Goal: Share content: Share content

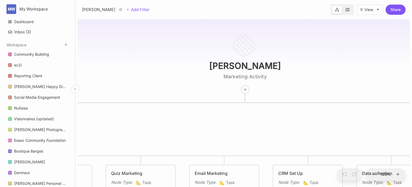
click at [74, 90] on icon at bounding box center [75, 90] width 4 height 4
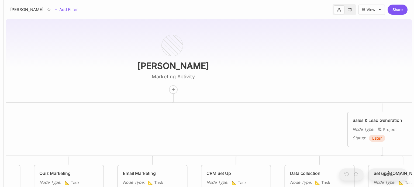
click at [349, 11] on icon at bounding box center [350, 10] width 4 height 4
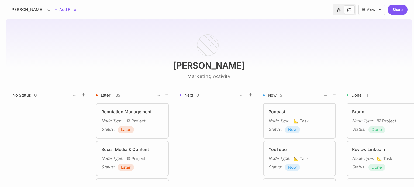
click at [338, 12] on link at bounding box center [339, 9] width 10 height 9
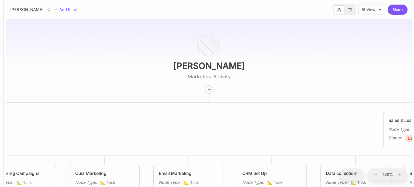
click at [348, 11] on icon at bounding box center [350, 10] width 4 height 4
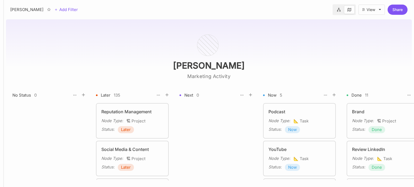
click at [339, 11] on icon at bounding box center [339, 10] width 4 height 4
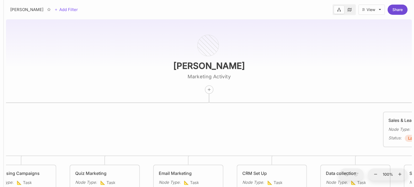
click at [396, 11] on button "Share" at bounding box center [397, 10] width 20 height 10
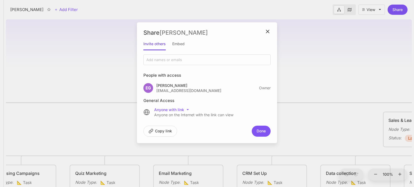
click at [156, 129] on button "Copy link" at bounding box center [160, 131] width 34 height 11
click at [162, 133] on button "Copy link" at bounding box center [160, 131] width 34 height 11
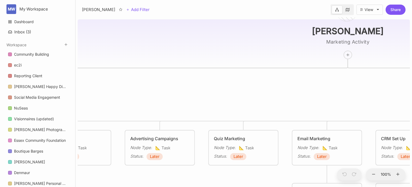
drag, startPoint x: 246, startPoint y: 126, endPoint x: 379, endPoint y: 66, distance: 146.3
click at [379, 66] on div "Emily Smith Marketing Activity Reputation Management Node Type : 🏗 Project Stat…" at bounding box center [244, 102] width 332 height 170
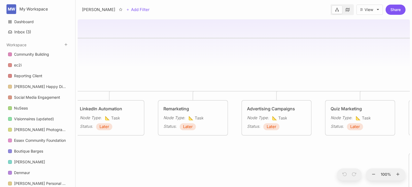
drag, startPoint x: 203, startPoint y: 73, endPoint x: 332, endPoint y: 55, distance: 130.8
click at [332, 55] on div "Emily Smith Marketing Activity Reputation Management Node Type : 🏗 Project Stat…" at bounding box center [244, 102] width 332 height 170
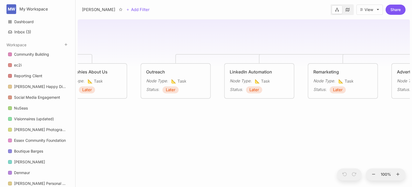
drag, startPoint x: 180, startPoint y: 165, endPoint x: 288, endPoint y: 141, distance: 110.3
click at [288, 141] on div "Emily Smith Marketing Activity Reputation Management Node Type : 🏗 Project Stat…" at bounding box center [244, 102] width 332 height 170
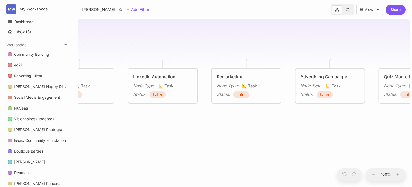
drag, startPoint x: 275, startPoint y: 126, endPoint x: 140, endPoint y: 136, distance: 135.1
click at [140, 136] on div "Emily Smith Marketing Activity Reputation Management Node Type : 🏗 Project Stat…" at bounding box center [244, 102] width 332 height 170
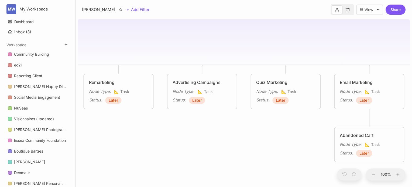
drag, startPoint x: 186, startPoint y: 146, endPoint x: 113, endPoint y: 148, distance: 73.1
click at [107, 150] on div "Emily Smith Marketing Activity Reputation Management Node Type : 🏗 Project Stat…" at bounding box center [244, 102] width 332 height 170
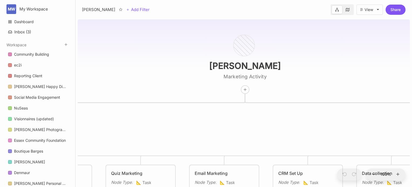
drag, startPoint x: 207, startPoint y: 139, endPoint x: 172, endPoint y: 41, distance: 104.1
click at [172, 41] on div "Emily Smith Marketing Activity Reputation Management Node Type : 🏗 Project Stat…" at bounding box center [244, 102] width 332 height 170
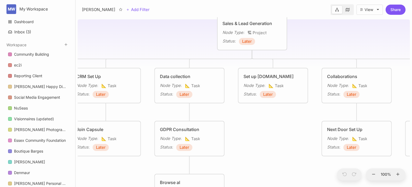
drag, startPoint x: 260, startPoint y: 169, endPoint x: 93, endPoint y: 169, distance: 167.3
click at [93, 169] on div "Emily Smith Marketing Activity Reputation Management Node Type : 🏗 Project Stat…" at bounding box center [244, 102] width 332 height 170
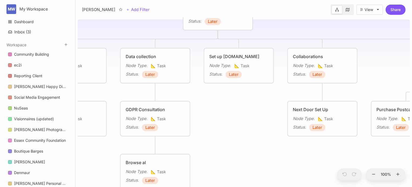
drag, startPoint x: 233, startPoint y: 149, endPoint x: 88, endPoint y: 125, distance: 147.5
click at [88, 125] on div "Emily Smith Marketing Activity Reputation Management Node Type : 🏗 Project Stat…" at bounding box center [244, 102] width 332 height 170
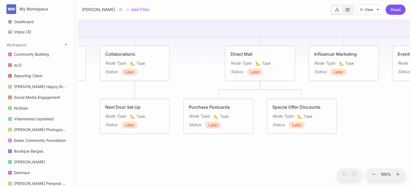
drag, startPoint x: 234, startPoint y: 155, endPoint x: 108, endPoint y: 172, distance: 127.0
click at [108, 172] on div "Emily Smith Marketing Activity Reputation Management Node Type : 🏗 Project Stat…" at bounding box center [244, 102] width 332 height 170
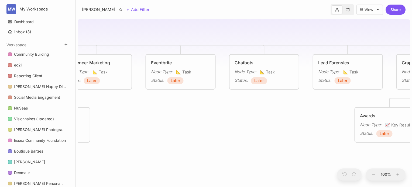
drag, startPoint x: 289, startPoint y: 155, endPoint x: 97, endPoint y: 161, distance: 191.9
click at [97, 161] on div "Emily Smith Marketing Activity Reputation Management Node Type : 🏗 Project Stat…" at bounding box center [244, 102] width 332 height 170
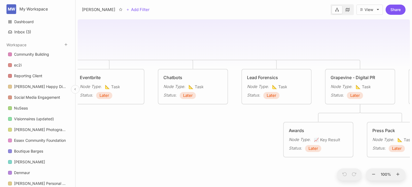
drag, startPoint x: 222, startPoint y: 168, endPoint x: 72, endPoint y: 161, distance: 149.7
click at [72, 161] on div "MW My Workspace Dashboard Inbox ( 3 ) Workspace Community Building ec2i Reporti…" at bounding box center [206, 93] width 412 height 187
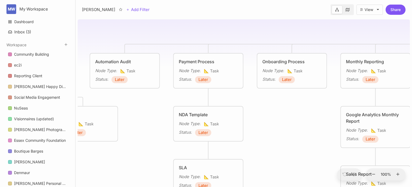
drag, startPoint x: 328, startPoint y: 148, endPoint x: 126, endPoint y: 138, distance: 201.8
click at [126, 138] on div "Emily Smith Marketing Activity Reputation Management Node Type : 🏗 Project Stat…" at bounding box center [244, 102] width 332 height 170
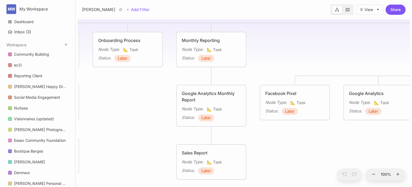
drag, startPoint x: 270, startPoint y: 133, endPoint x: 138, endPoint y: 113, distance: 133.2
click at [138, 113] on div "Emily Smith Marketing Activity Reputation Management Node Type : 🏗 Project Stat…" at bounding box center [244, 102] width 332 height 170
